Goal: Task Accomplishment & Management: Manage account settings

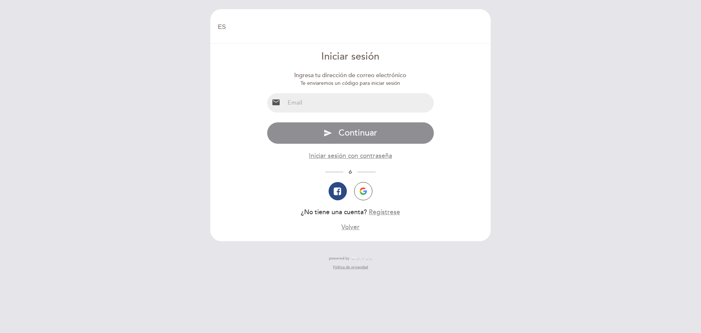
select select "es"
click at [317, 94] on input "email" at bounding box center [359, 102] width 149 height 19
type input "[EMAIL_ADDRESS][DOMAIN_NAME]"
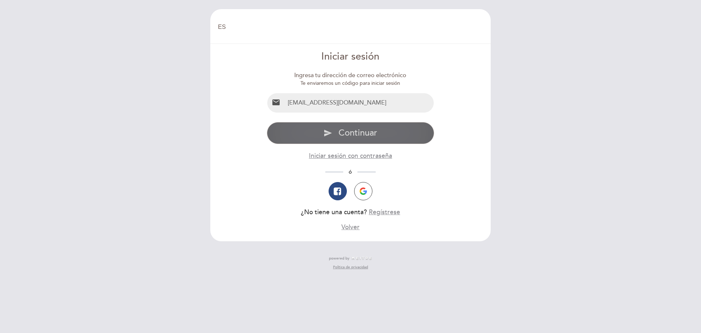
click at [349, 131] on span "Continuar" at bounding box center [358, 133] width 39 height 11
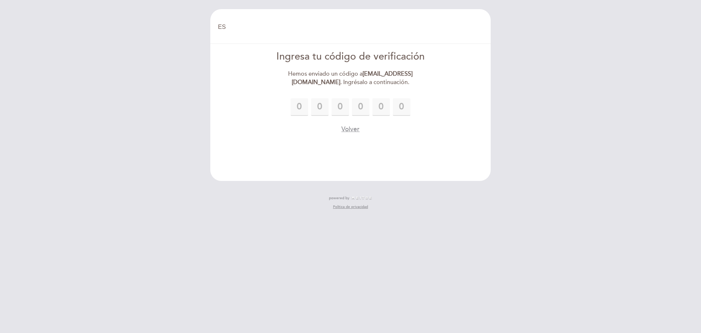
type input "6"
type input "8"
type input "3"
type input "8"
type input "4"
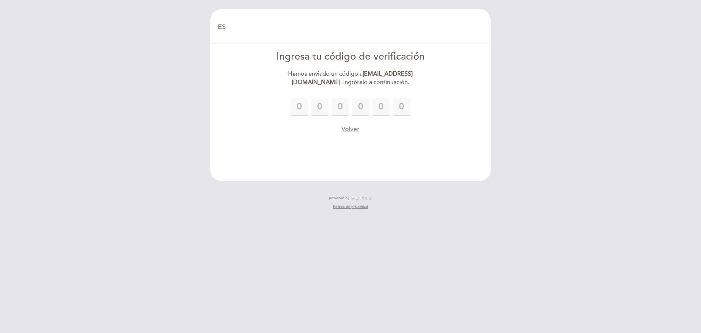
type input "6"
